Goal: Transaction & Acquisition: Download file/media

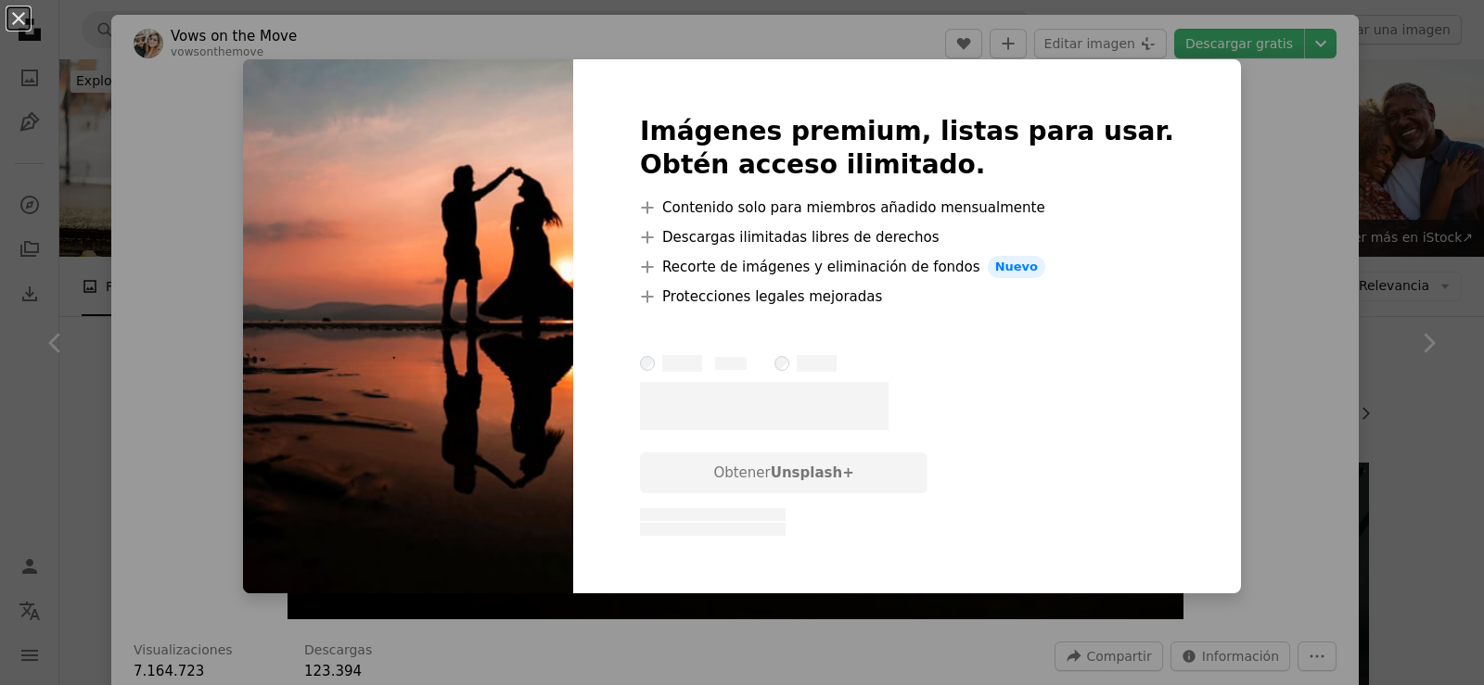
scroll to position [1320, 0]
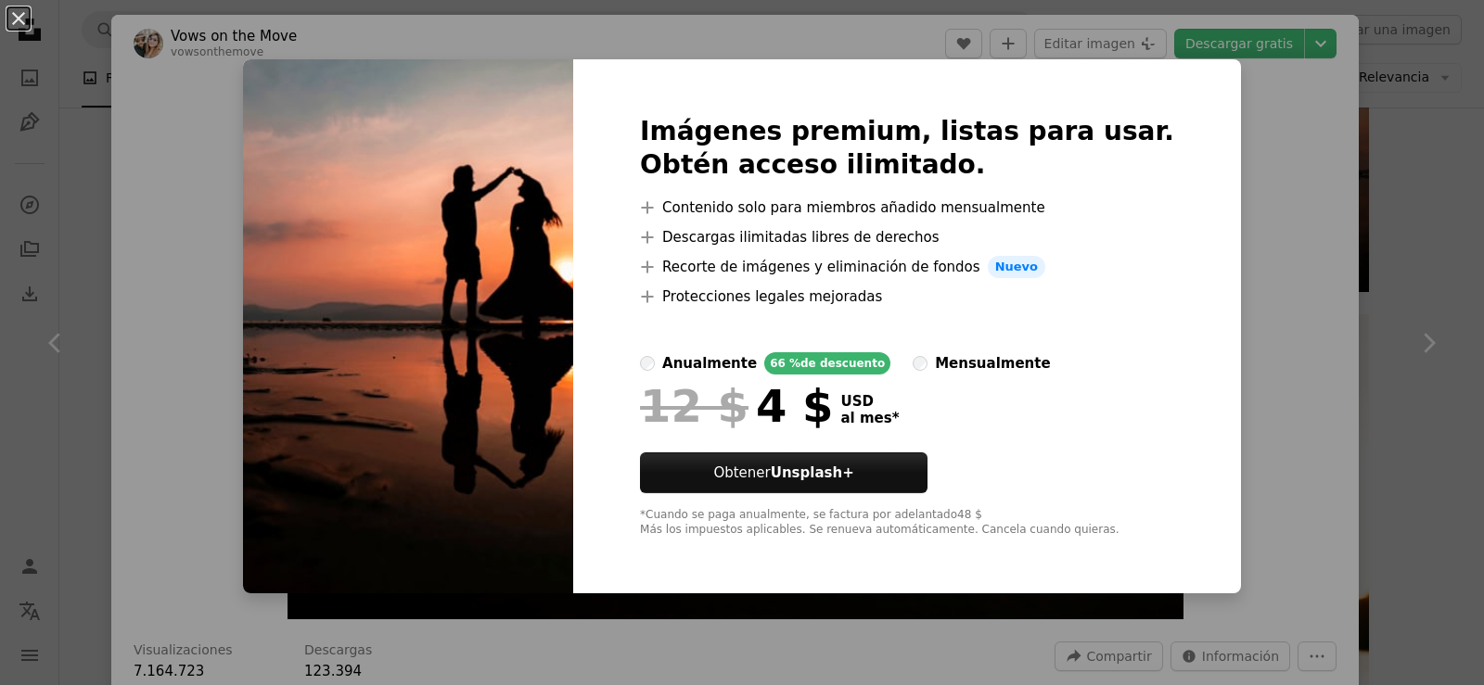
click at [1210, 170] on div "An X shape Imágenes premium, listas para usar. Obtén acceso ilimitado. A plus s…" at bounding box center [742, 342] width 1484 height 685
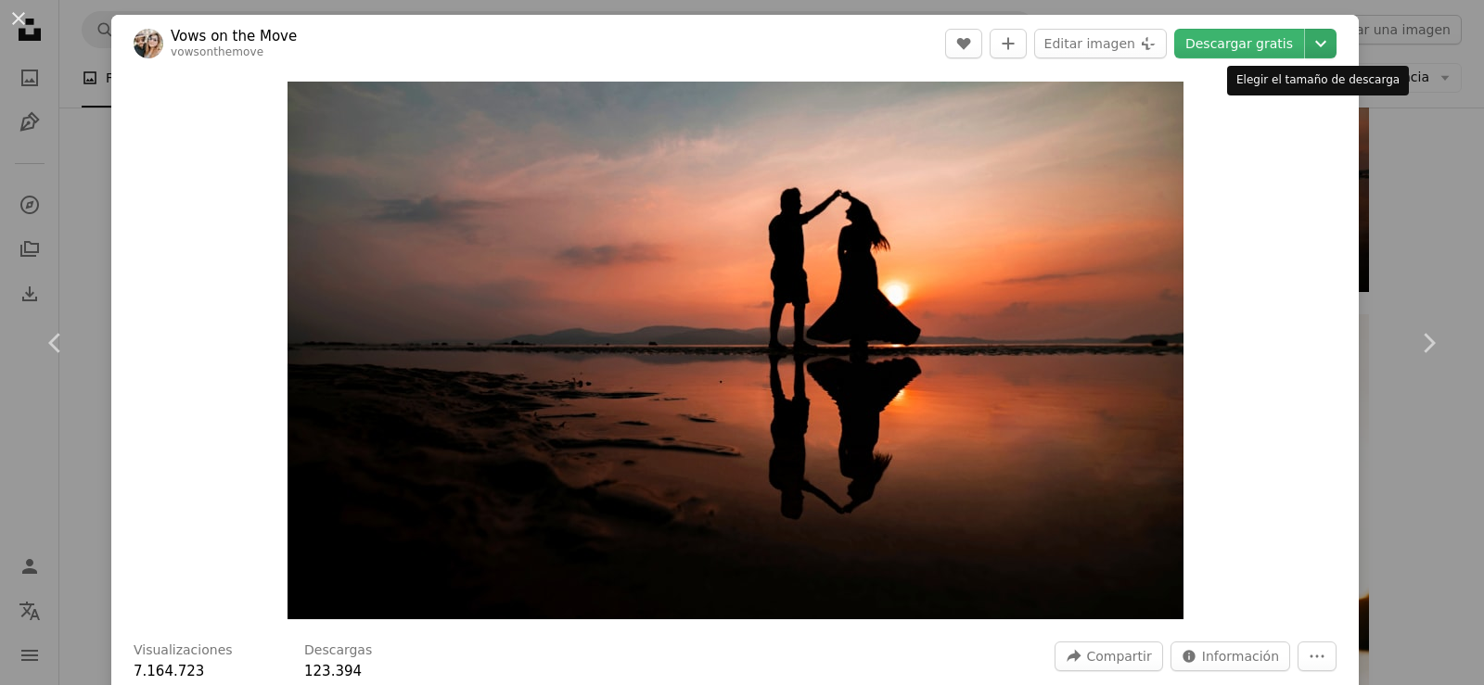
click at [1306, 41] on icon "Chevron down" at bounding box center [1321, 43] width 30 height 22
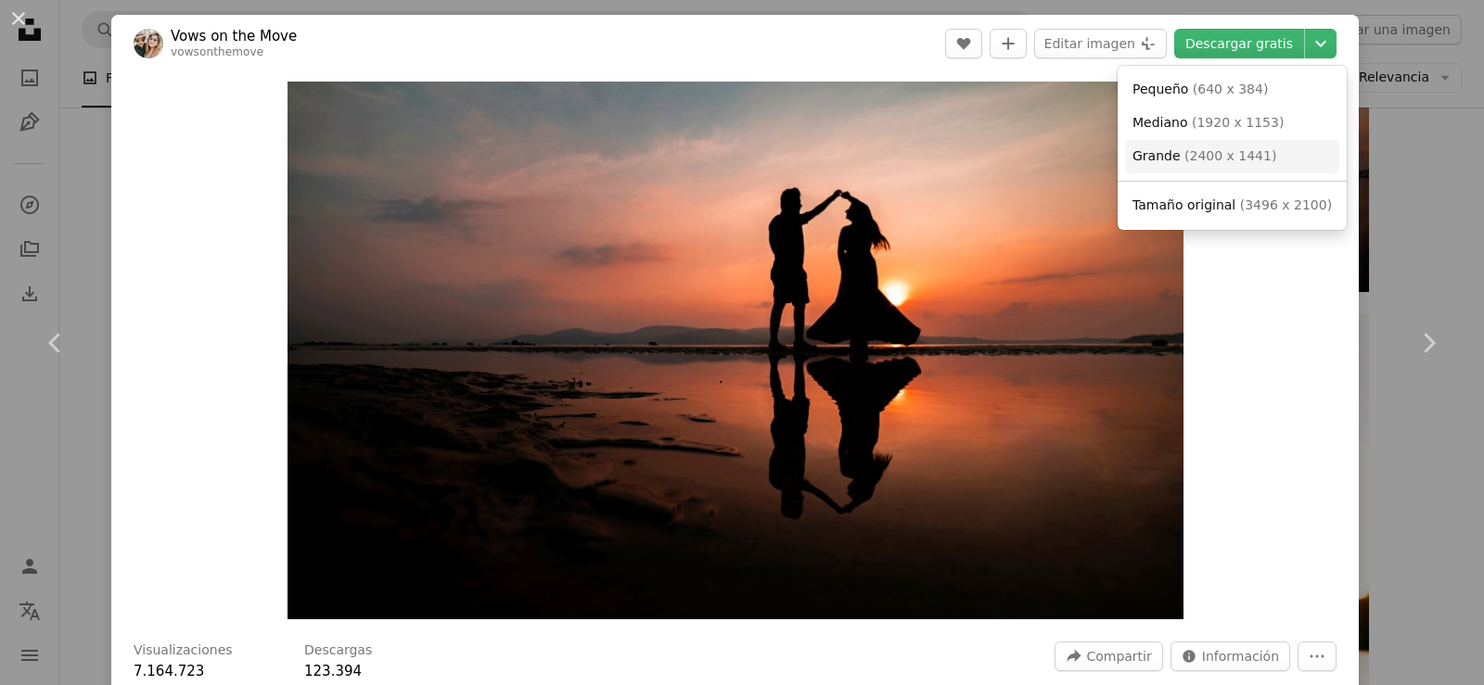
click at [1217, 149] on span "( 2400 x 1441 )" at bounding box center [1230, 155] width 92 height 15
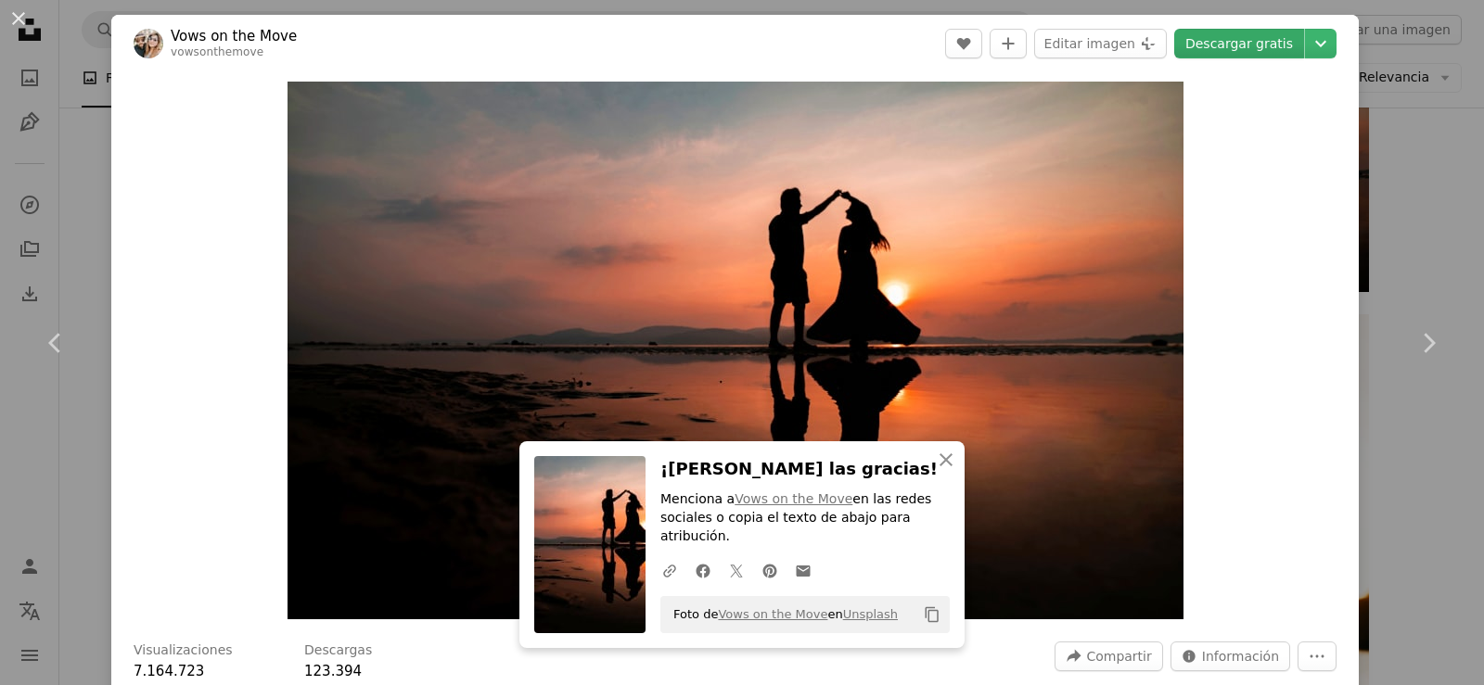
click at [1225, 48] on link "Descargar gratis" at bounding box center [1239, 44] width 130 height 30
